Goal: Communication & Community: Share content

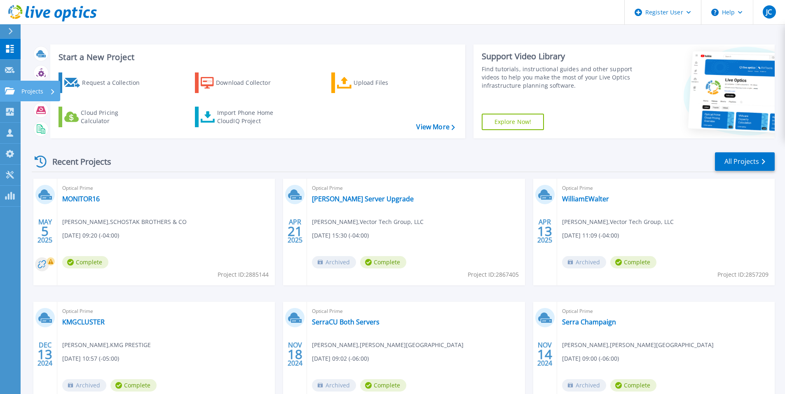
click at [5, 94] on link "Projects Projects" at bounding box center [10, 91] width 21 height 21
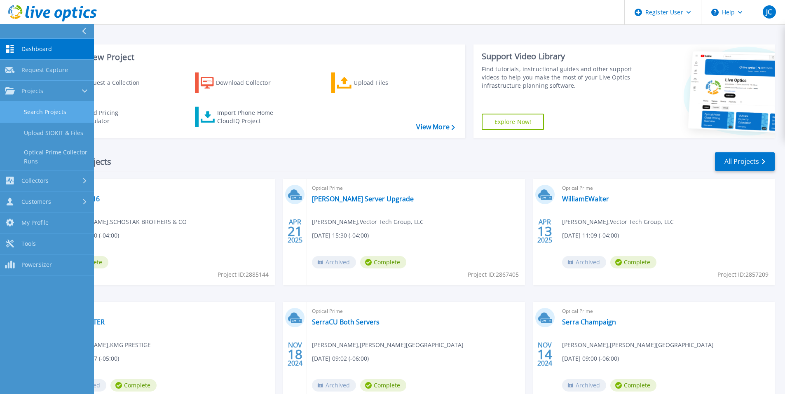
click at [52, 112] on link "Search Projects" at bounding box center [47, 112] width 94 height 21
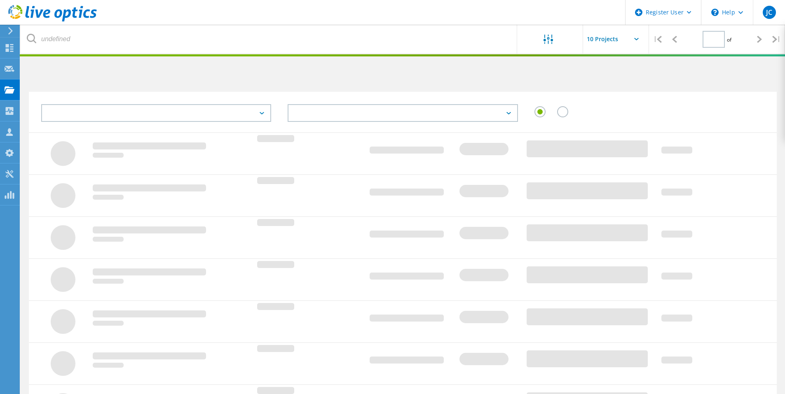
type input "1"
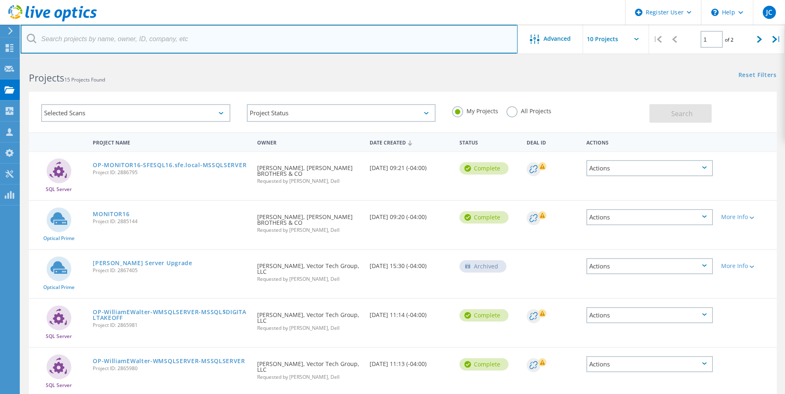
click at [203, 46] on input "text" at bounding box center [269, 39] width 497 height 29
paste input "3000193142047.1"
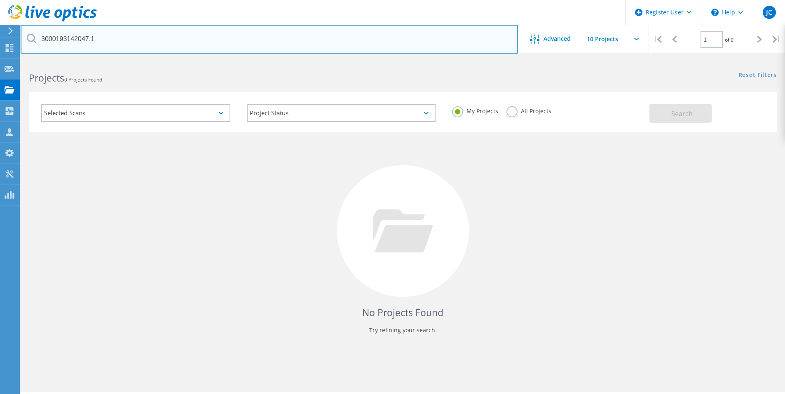
click at [134, 48] on input "3000193142047.1" at bounding box center [269, 39] width 497 height 29
paste input "2907256"
type input "2907256"
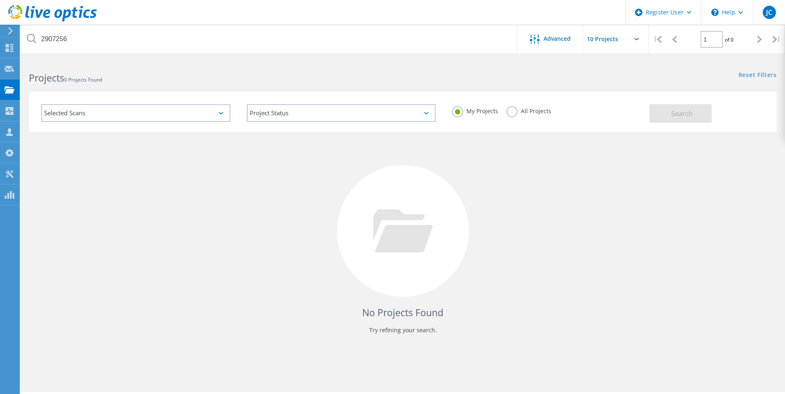
click at [98, 116] on div "Selected Scans" at bounding box center [135, 113] width 189 height 18
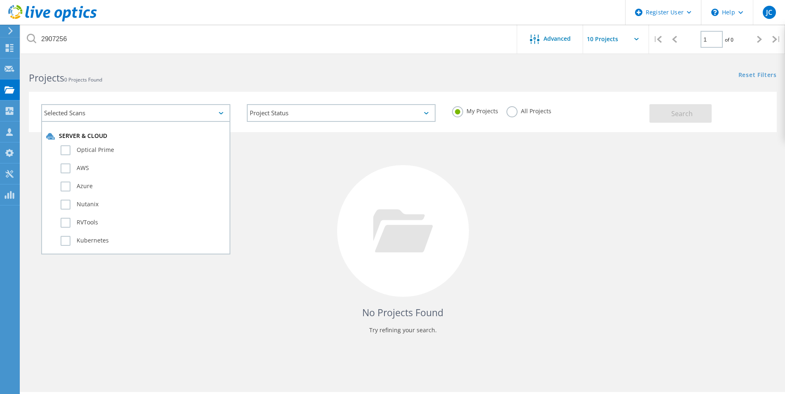
drag, startPoint x: 54, startPoint y: 62, endPoint x: 23, endPoint y: 44, distance: 35.8
click at [54, 61] on div "Projects 0 Projects Found" at bounding box center [212, 71] width 382 height 22
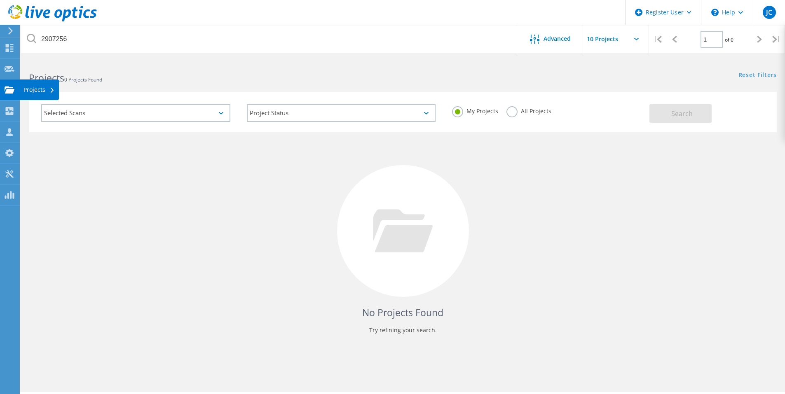
click at [6, 93] on use at bounding box center [10, 89] width 10 height 7
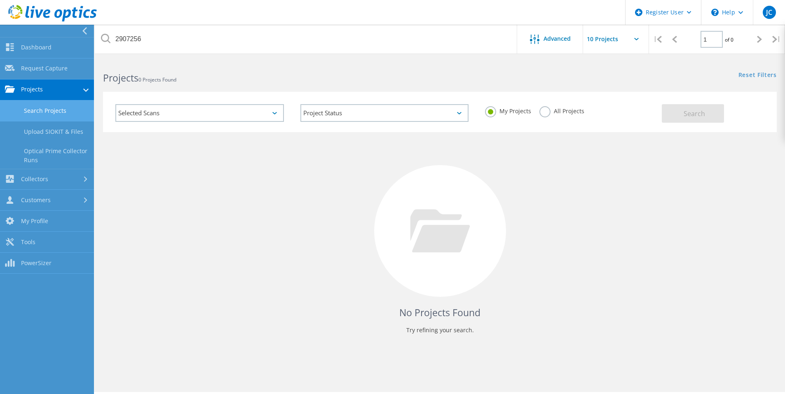
click at [38, 107] on link "Search Projects" at bounding box center [47, 111] width 94 height 21
click at [51, 116] on link "Search Projects" at bounding box center [47, 111] width 94 height 21
click at [39, 6] on icon at bounding box center [52, 13] width 89 height 17
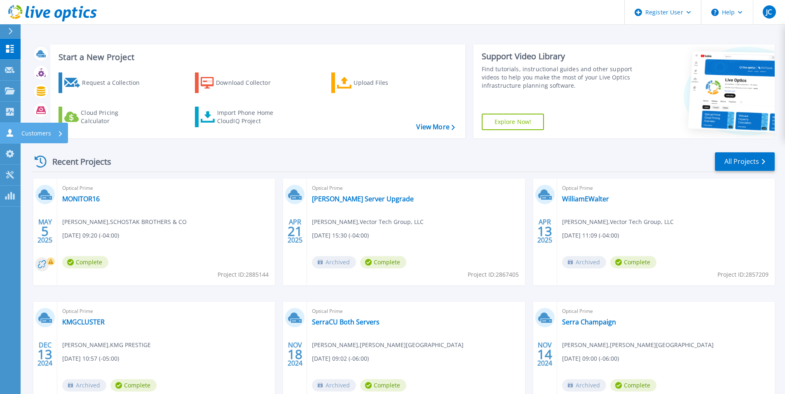
click at [45, 134] on p "Customers" at bounding box center [36, 133] width 30 height 21
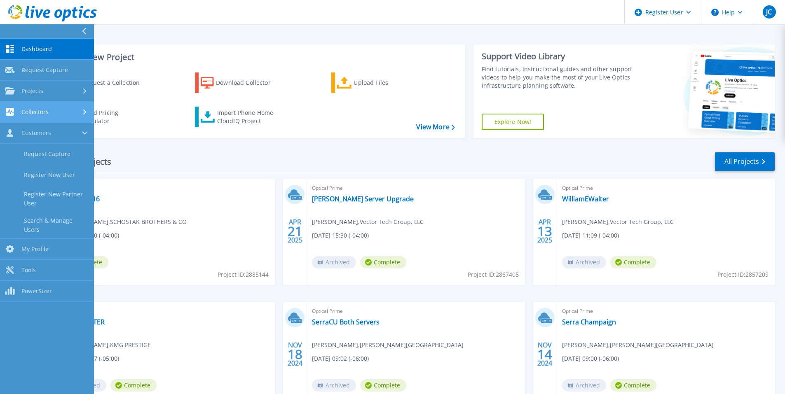
click at [40, 116] on div "Collectors" at bounding box center [27, 112] width 44 height 8
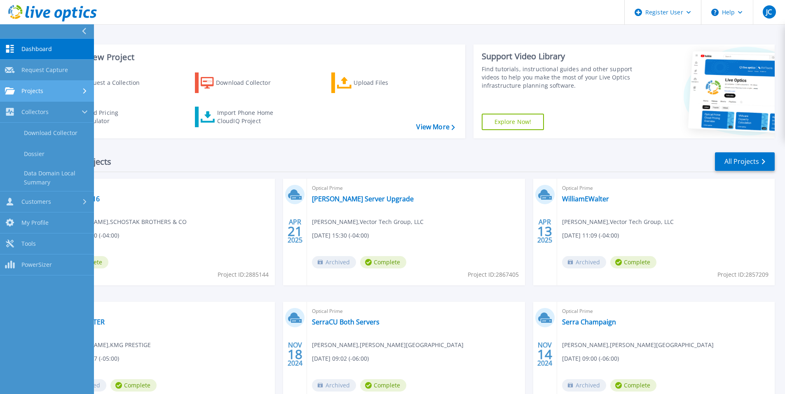
click at [72, 87] on div "Projects" at bounding box center [47, 90] width 84 height 7
click at [65, 105] on link "Search Projects" at bounding box center [47, 112] width 94 height 21
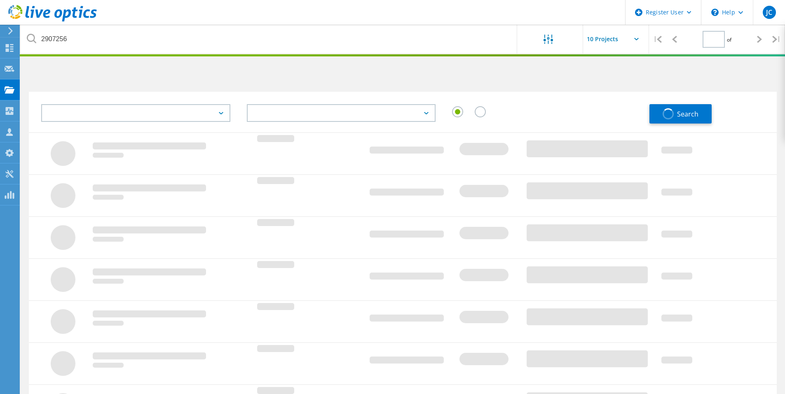
type input "1"
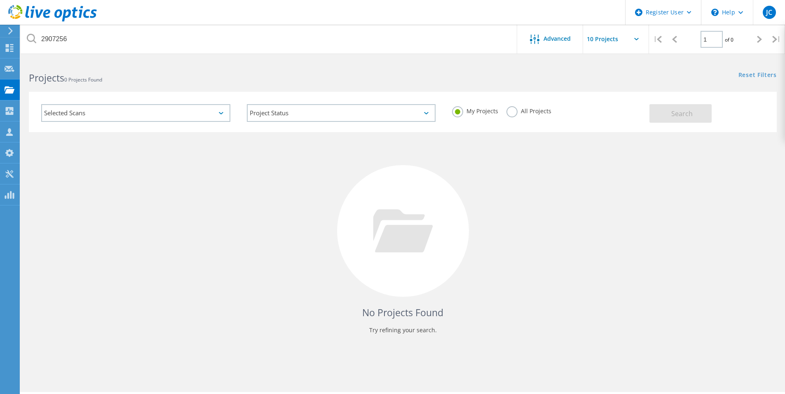
click at [143, 111] on div "Selected Scans" at bounding box center [135, 113] width 189 height 18
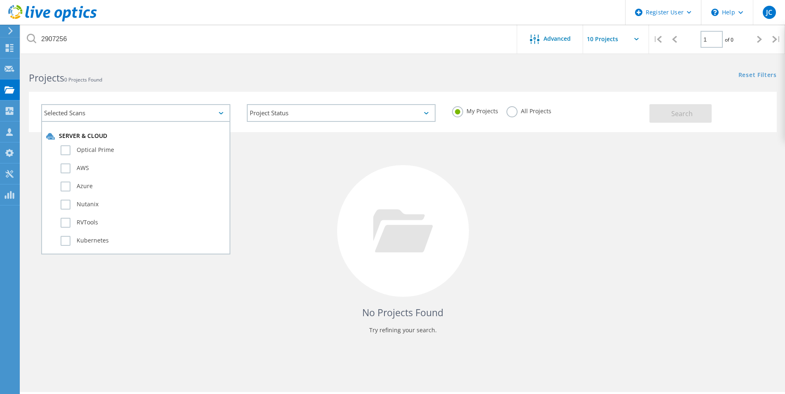
click at [211, 67] on div "Projects 0 Projects Found" at bounding box center [212, 71] width 382 height 22
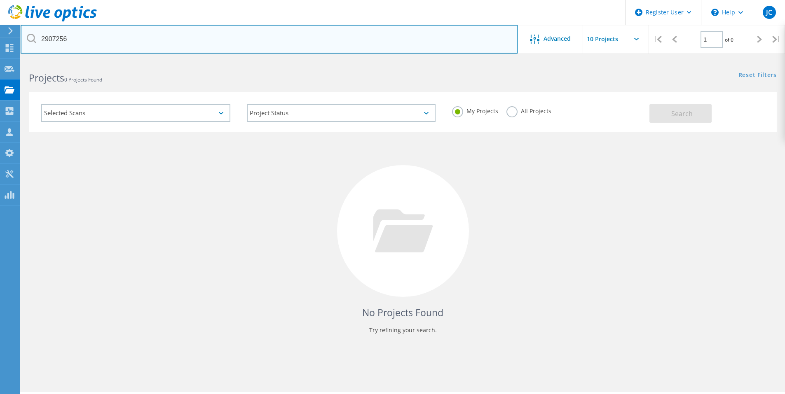
click at [125, 37] on input "2907256" at bounding box center [269, 39] width 497 height 29
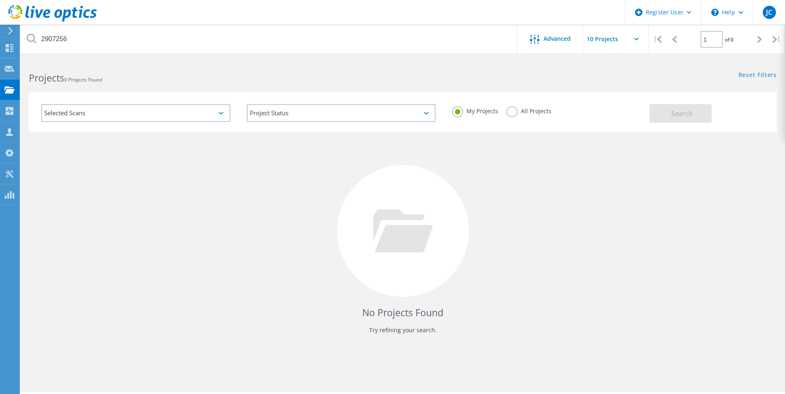
click at [508, 112] on label "All Projects" at bounding box center [528, 110] width 45 height 8
click at [0, 0] on input "All Projects" at bounding box center [0, 0] width 0 height 0
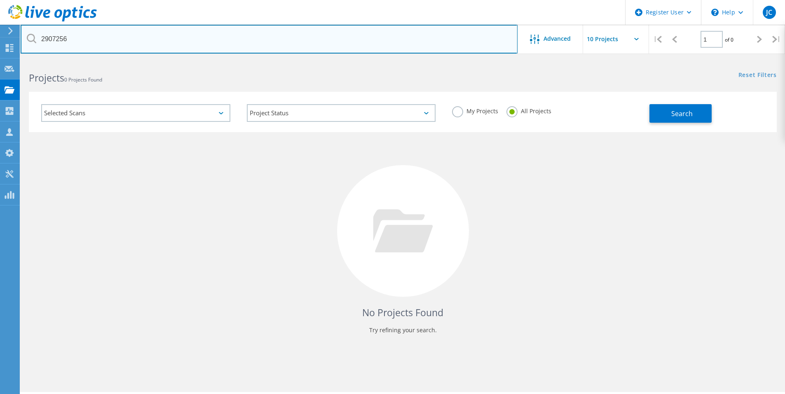
click at [388, 26] on input "2907256" at bounding box center [269, 39] width 497 height 29
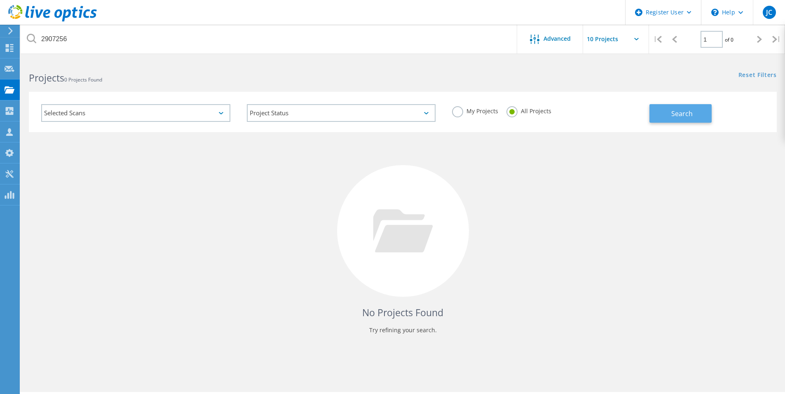
click at [679, 115] on span "Search" at bounding box center [681, 113] width 21 height 9
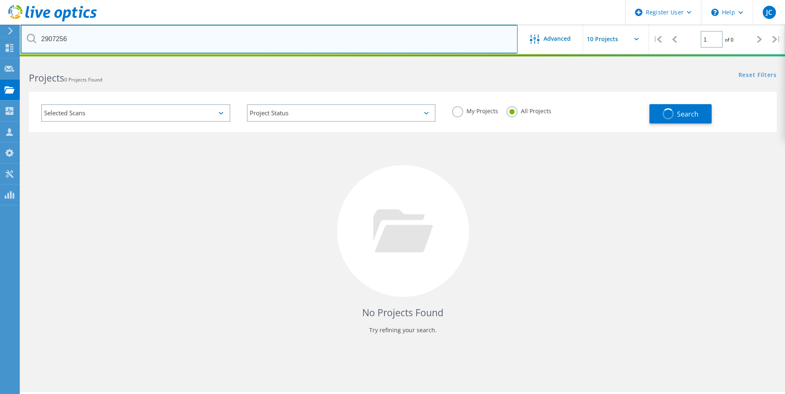
click at [170, 38] on input "2907256" at bounding box center [269, 39] width 497 height 29
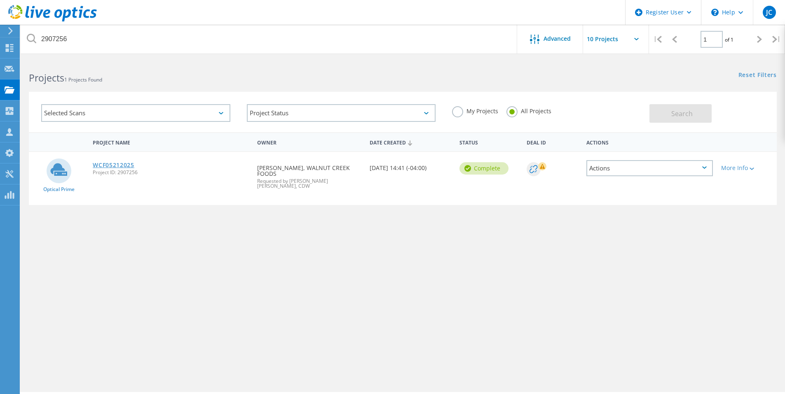
click at [125, 167] on link "WCF05212025" at bounding box center [114, 165] width 42 height 6
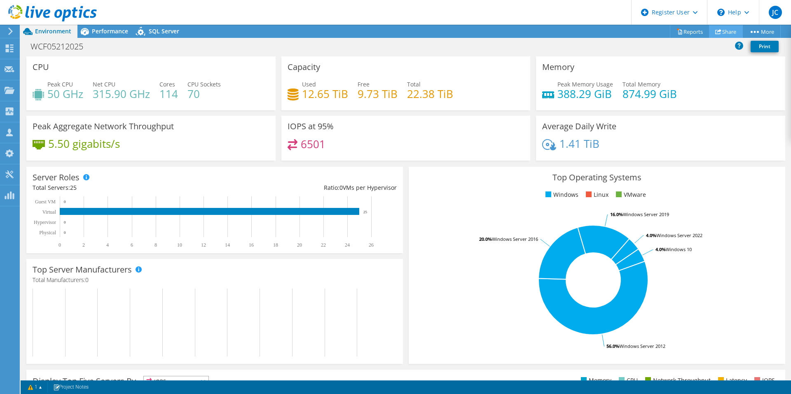
click at [726, 32] on link "Share" at bounding box center [726, 31] width 34 height 13
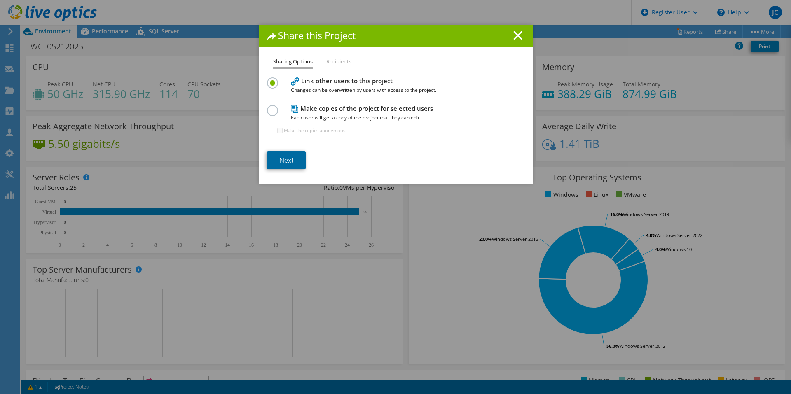
click at [281, 155] on link "Next" at bounding box center [286, 160] width 39 height 18
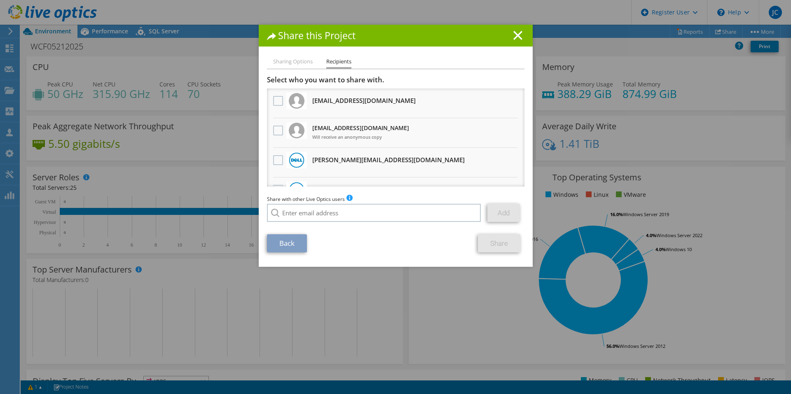
scroll to position [41, 0]
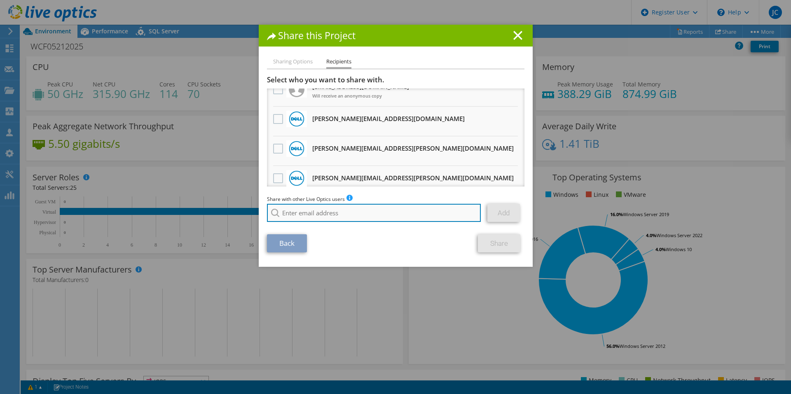
click at [337, 213] on input "search" at bounding box center [374, 213] width 214 height 18
click at [298, 211] on input "search" at bounding box center [374, 213] width 214 height 18
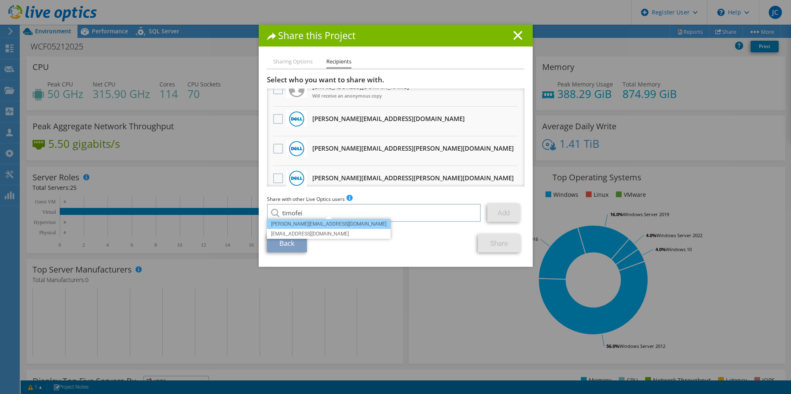
click at [308, 225] on li "[PERSON_NAME][EMAIL_ADDRESS][DOMAIN_NAME]" at bounding box center [329, 224] width 124 height 10
type input "[PERSON_NAME][EMAIL_ADDRESS][DOMAIN_NAME]"
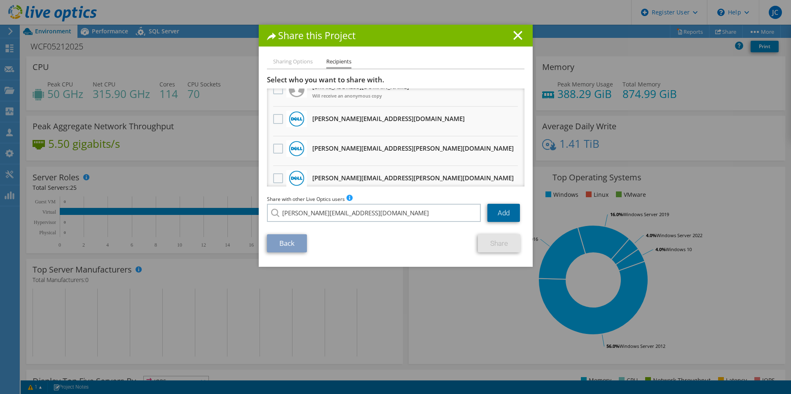
click at [494, 218] on link "Add" at bounding box center [503, 213] width 33 height 18
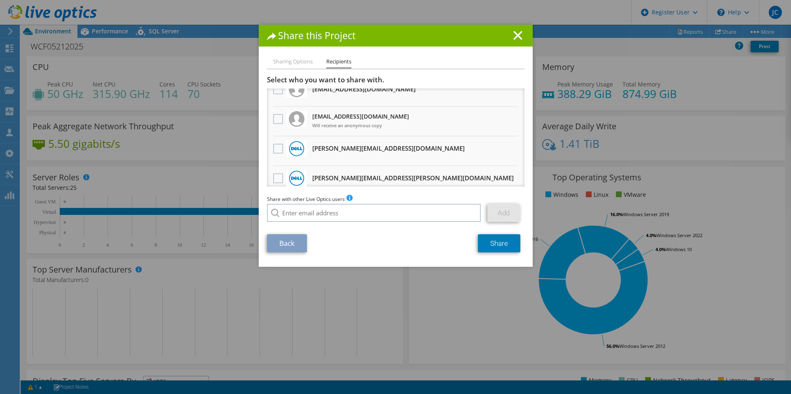
scroll to position [71, 0]
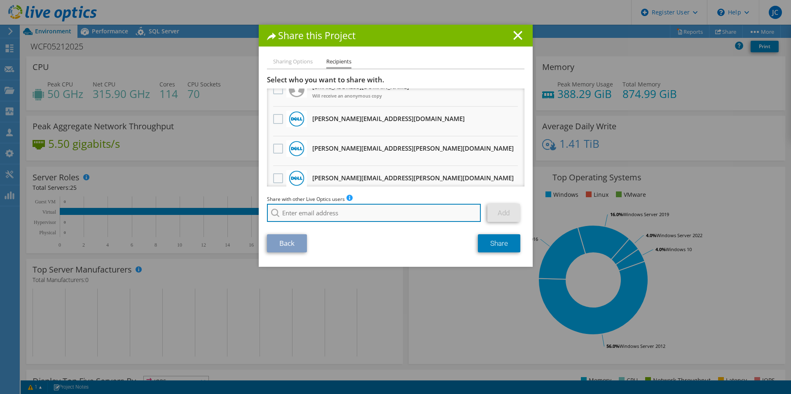
click at [375, 218] on input "search" at bounding box center [374, 213] width 214 height 18
type input "[PERSON_NAME]"
drag, startPoint x: 330, startPoint y: 218, endPoint x: 247, endPoint y: 213, distance: 83.4
click at [247, 213] on div "Share this Project Sharing Options Recipients Link other users to this project …" at bounding box center [395, 197] width 791 height 345
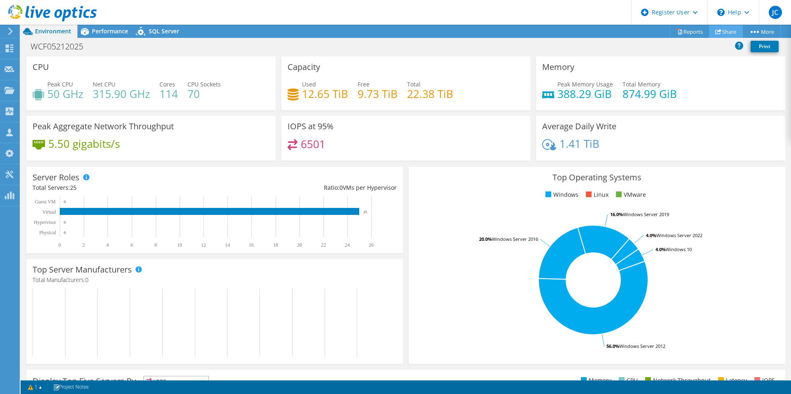
click at [718, 28] on link "Share" at bounding box center [726, 31] width 34 height 13
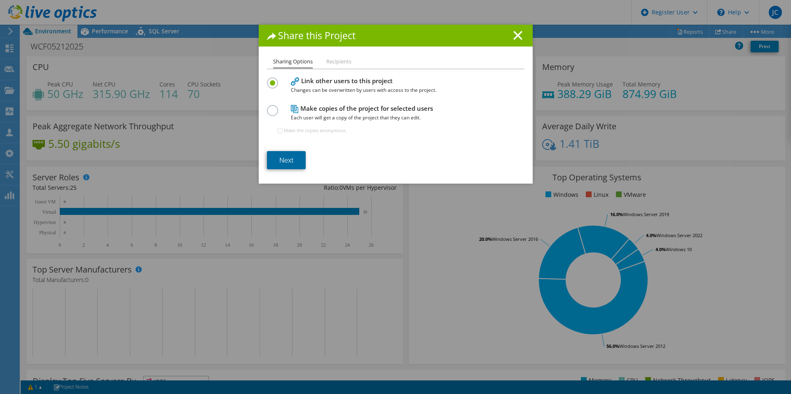
click at [303, 161] on link "Next" at bounding box center [286, 160] width 39 height 18
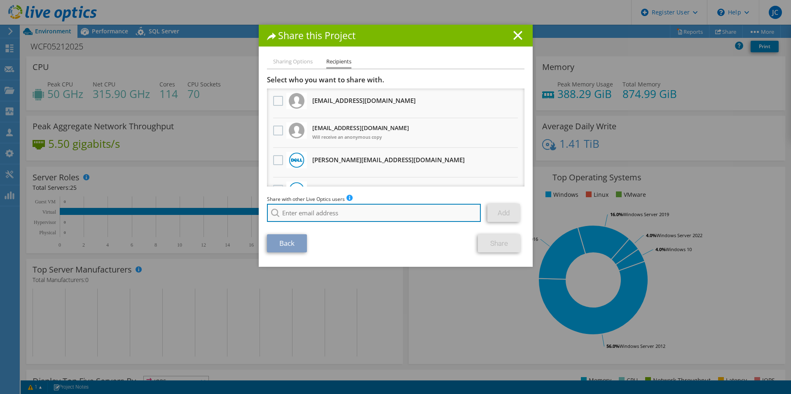
click at [310, 212] on input "search" at bounding box center [374, 213] width 214 height 18
paste input "[PERSON_NAME][EMAIL_ADDRESS][PERSON_NAME][DOMAIN_NAME]"
type input "[PERSON_NAME][EMAIL_ADDRESS][PERSON_NAME][DOMAIN_NAME]"
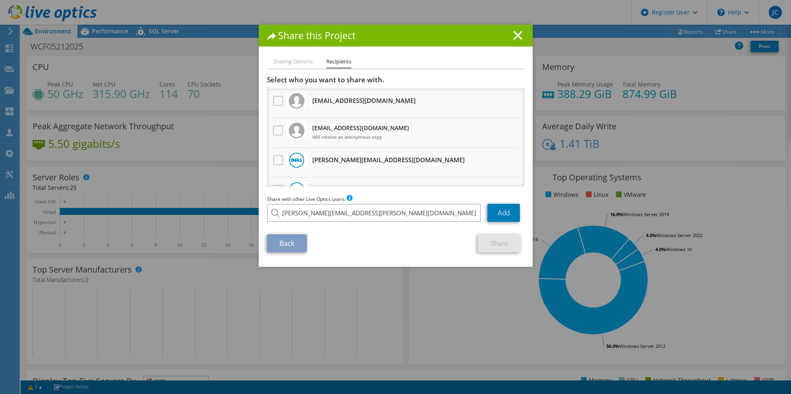
click at [322, 228] on section "Select who you want to share with. All project copies will be anonymous. [EMAIL…" at bounding box center [396, 163] width 258 height 177
click at [506, 214] on link "Add" at bounding box center [503, 213] width 33 height 18
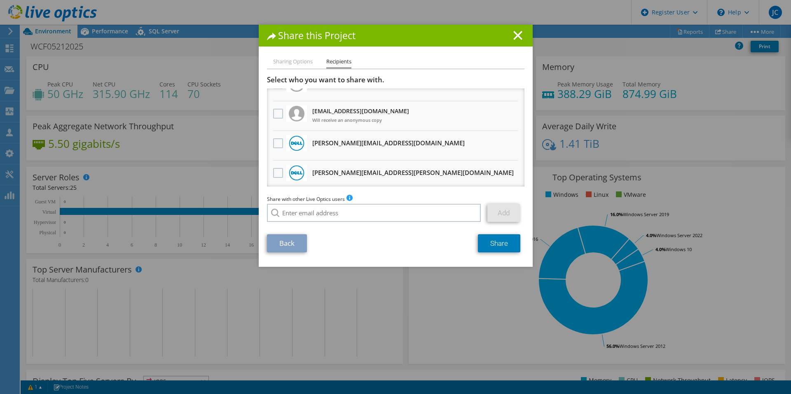
scroll to position [41, 0]
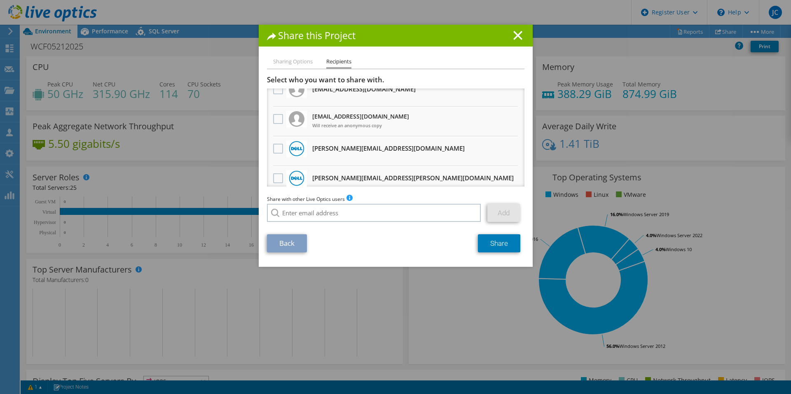
click at [334, 203] on span "Share with other Live Optics users" at bounding box center [306, 199] width 78 height 7
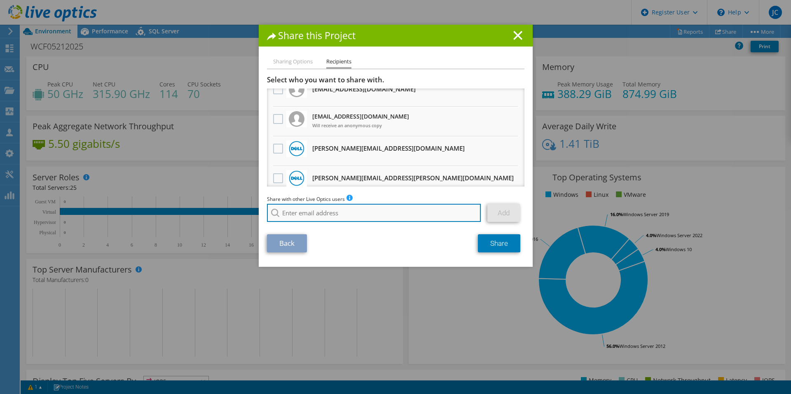
click at [337, 210] on input "search" at bounding box center [374, 213] width 214 height 18
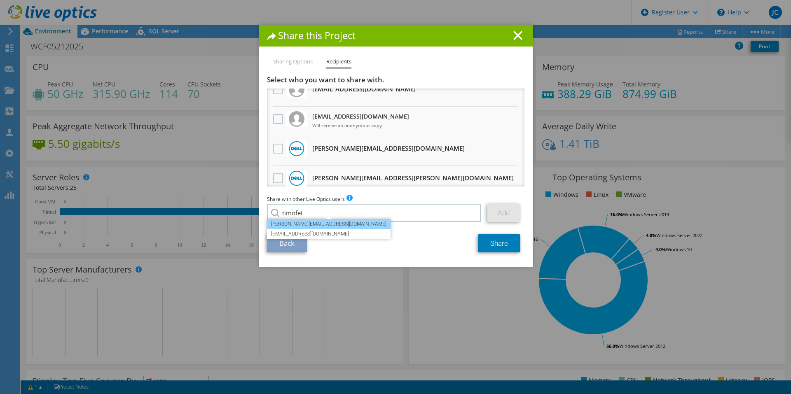
click at [312, 226] on li "[PERSON_NAME][EMAIL_ADDRESS][DOMAIN_NAME]" at bounding box center [329, 224] width 124 height 10
type input "[PERSON_NAME][EMAIL_ADDRESS][DOMAIN_NAME]"
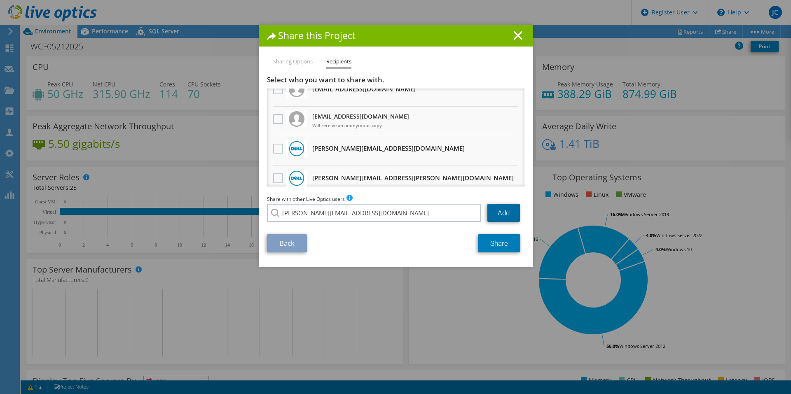
click at [507, 218] on link "Add" at bounding box center [503, 213] width 33 height 18
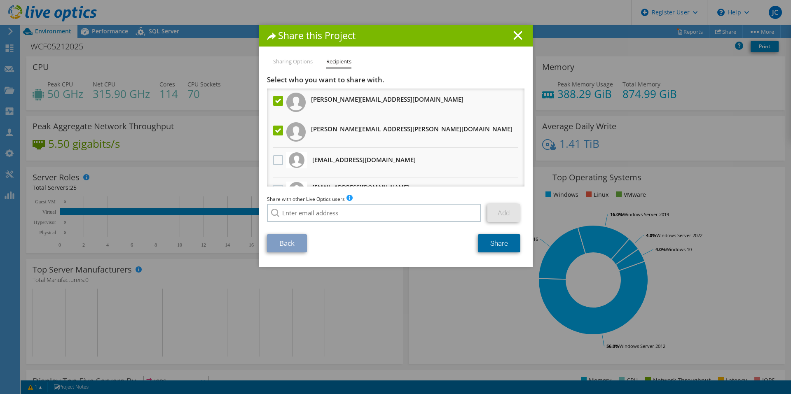
click at [482, 247] on link "Share" at bounding box center [499, 243] width 42 height 18
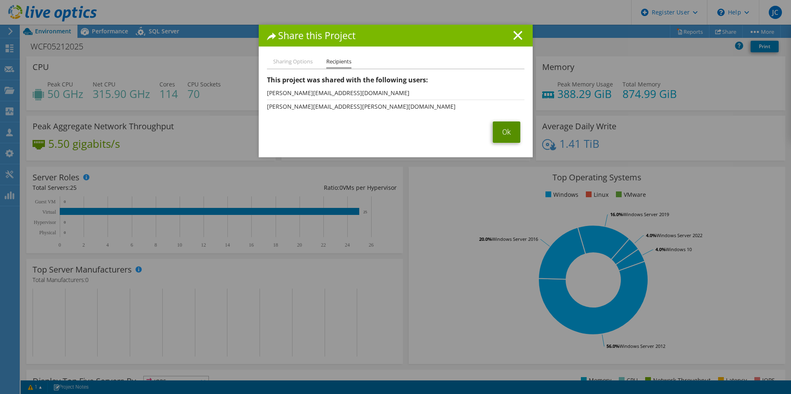
click at [508, 130] on link "Ok" at bounding box center [507, 132] width 28 height 21
